Goal: Task Accomplishment & Management: Manage account settings

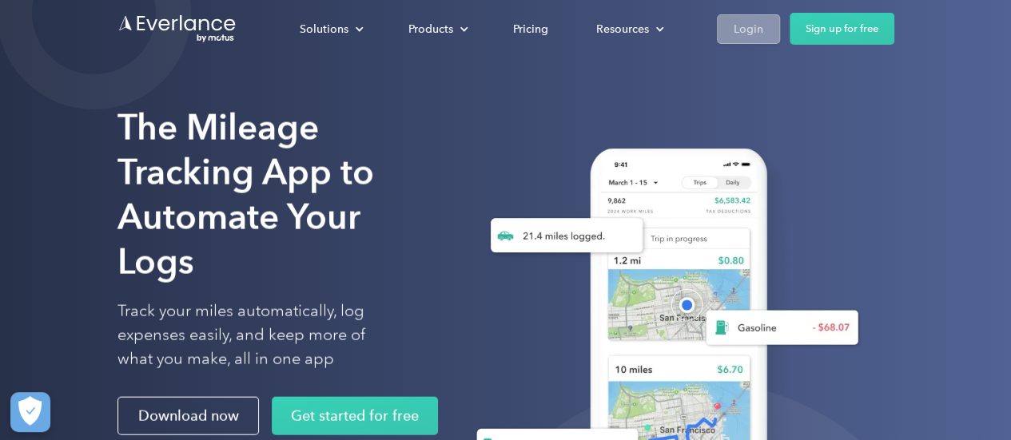
click at [734, 39] on link "Login" at bounding box center [748, 29] width 63 height 30
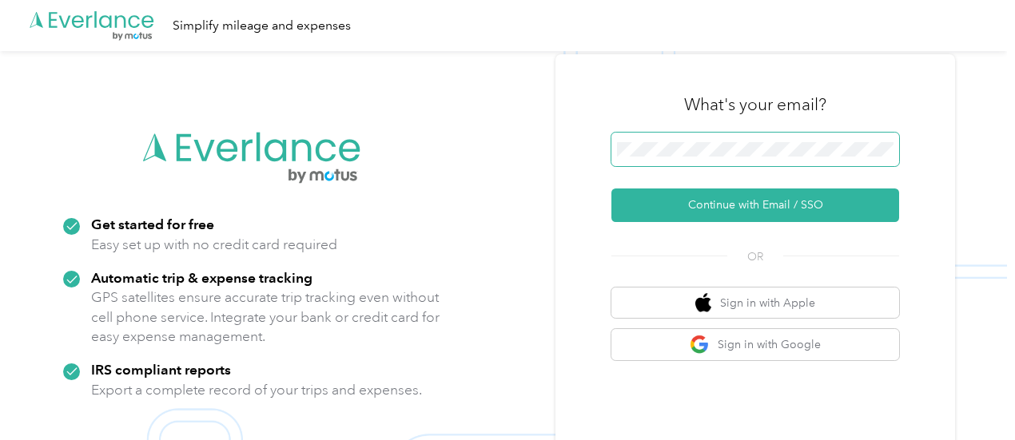
click at [685, 141] on span at bounding box center [755, 150] width 288 height 34
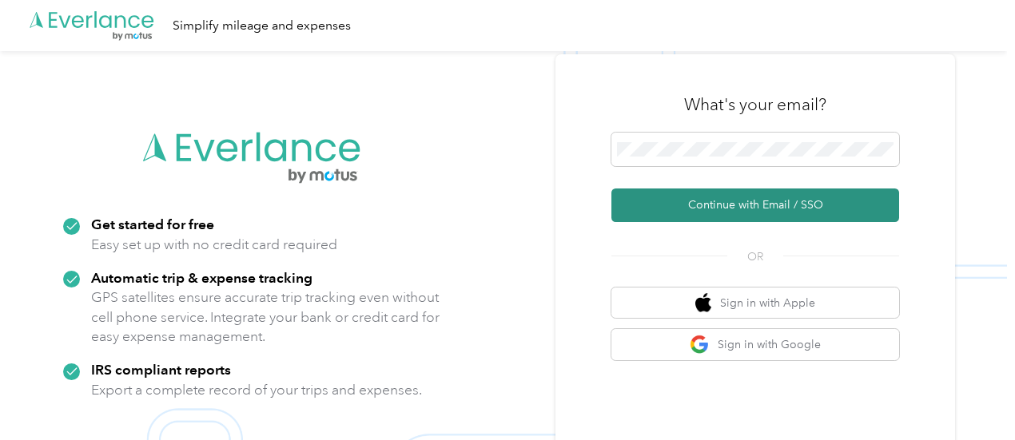
click at [764, 196] on button "Continue with Email / SSO" at bounding box center [755, 206] width 288 height 34
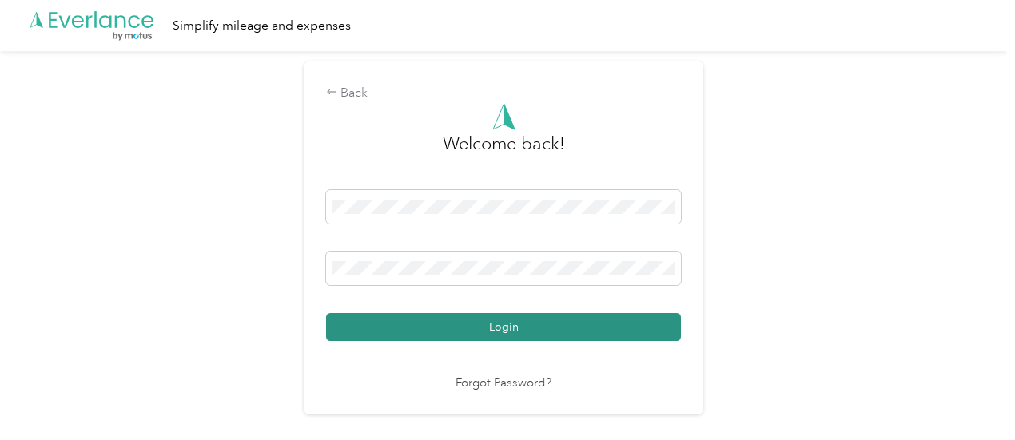
click at [508, 327] on button "Login" at bounding box center [503, 327] width 355 height 28
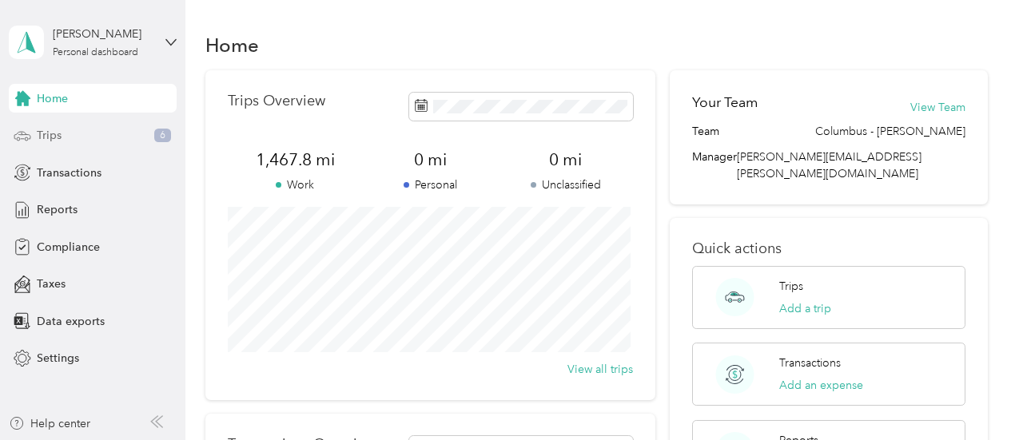
click at [117, 132] on div "Trips 6" at bounding box center [93, 135] width 168 height 29
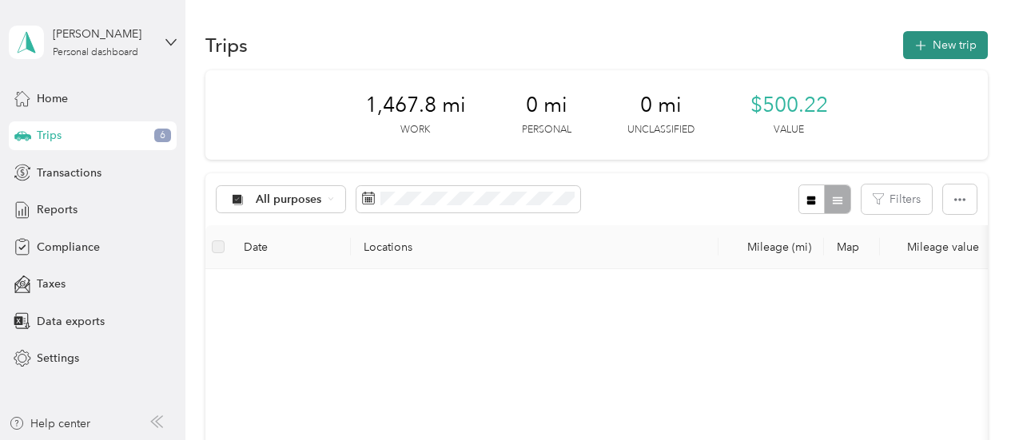
click at [946, 39] on button "New trip" at bounding box center [945, 45] width 85 height 28
